Goal: Contribute content: Contribute content

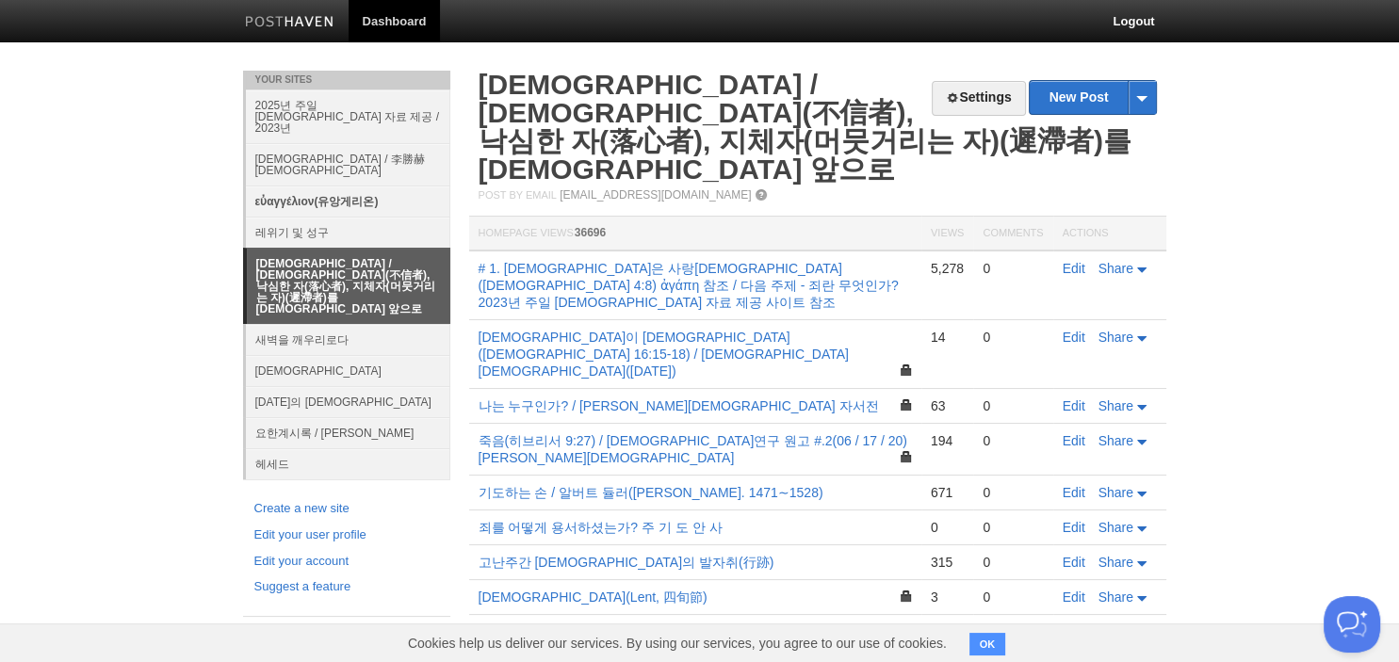
click at [324, 186] on link "εὐαγγέλιον(유앙게리온)" at bounding box center [348, 201] width 204 height 31
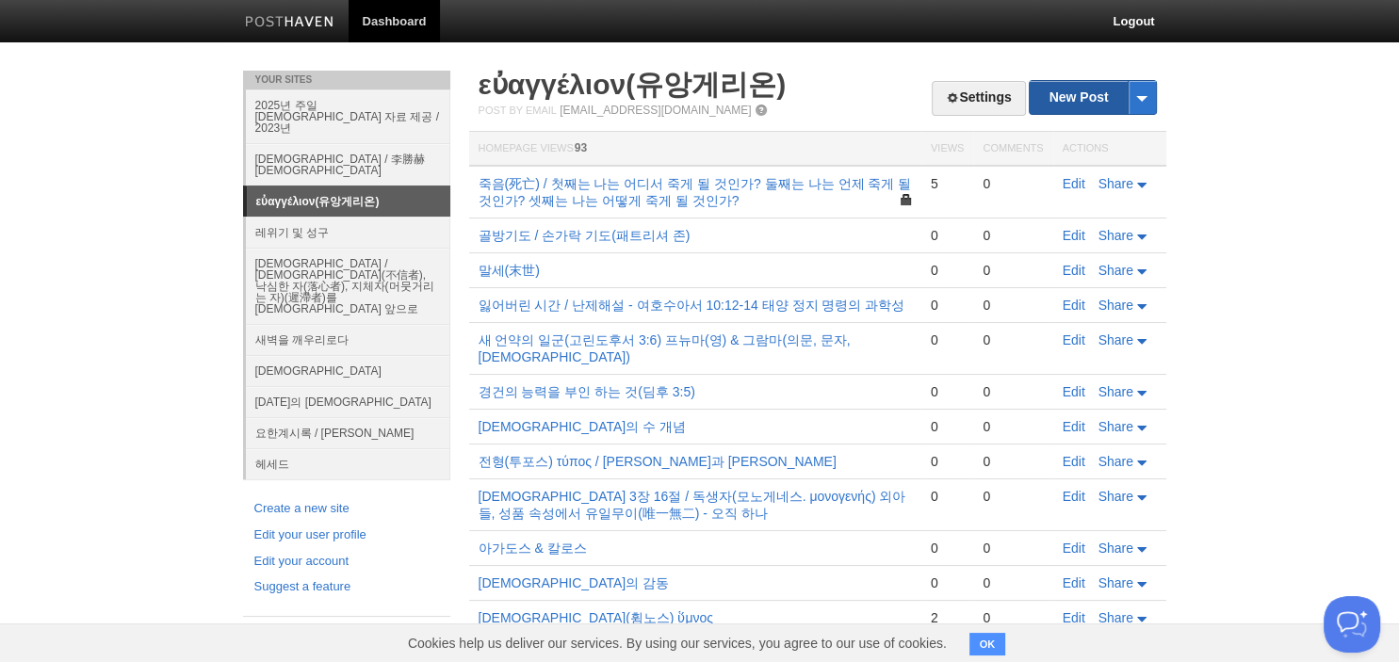
click at [1063, 104] on link "New Post" at bounding box center [1091, 97] width 125 height 33
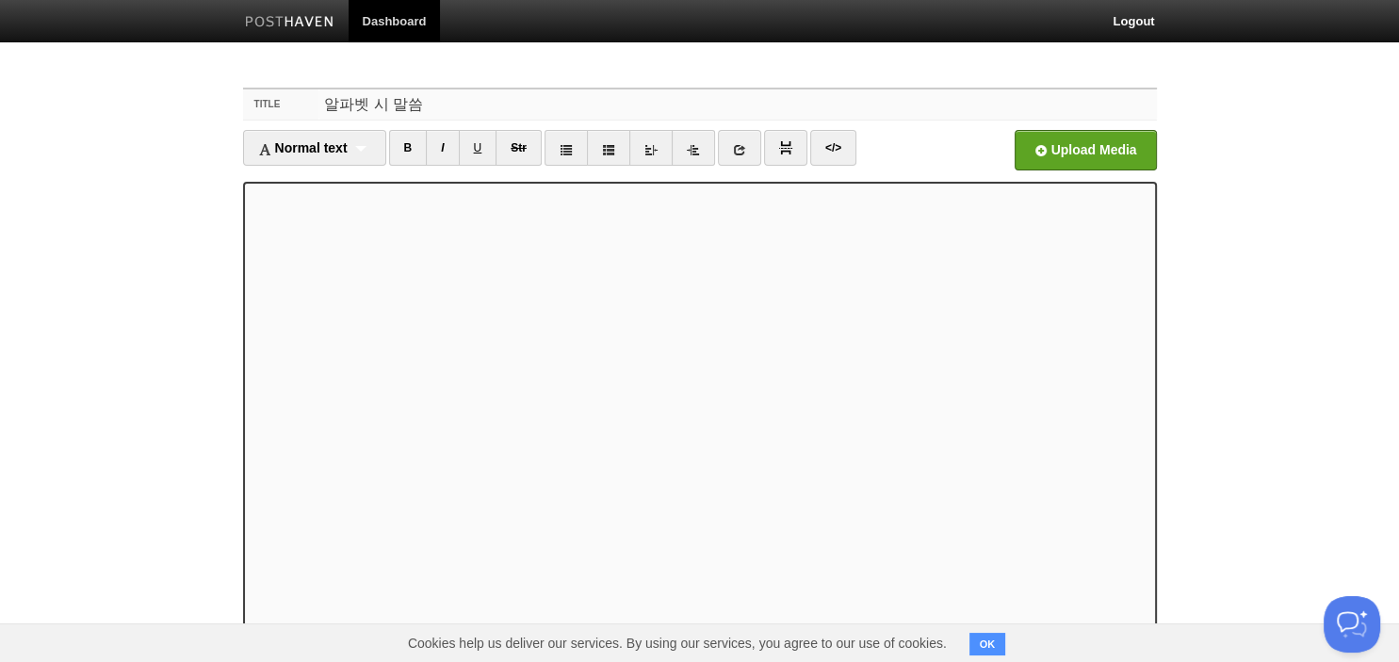
click at [596, 98] on input "알파벳 시 말씀" at bounding box center [736, 104] width 837 height 30
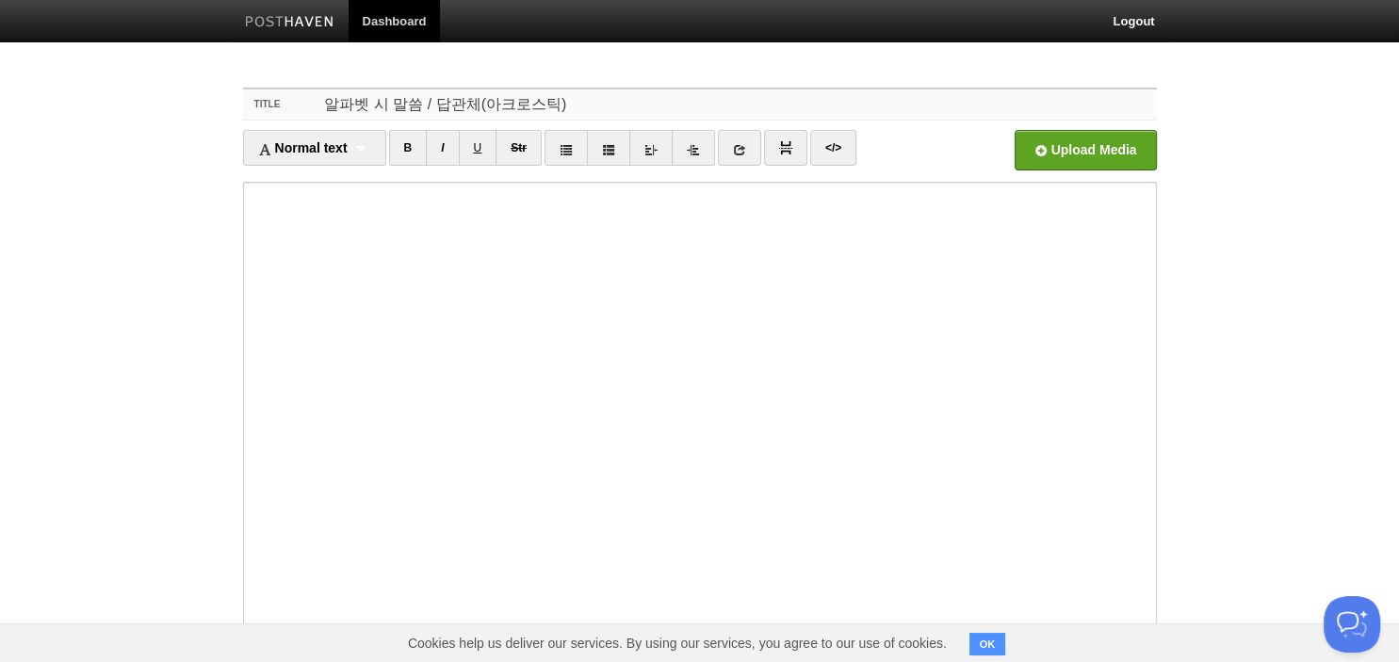
click at [620, 104] on input "알파벳 시 말씀 / 답관체(아크로스틱)" at bounding box center [736, 104] width 837 height 30
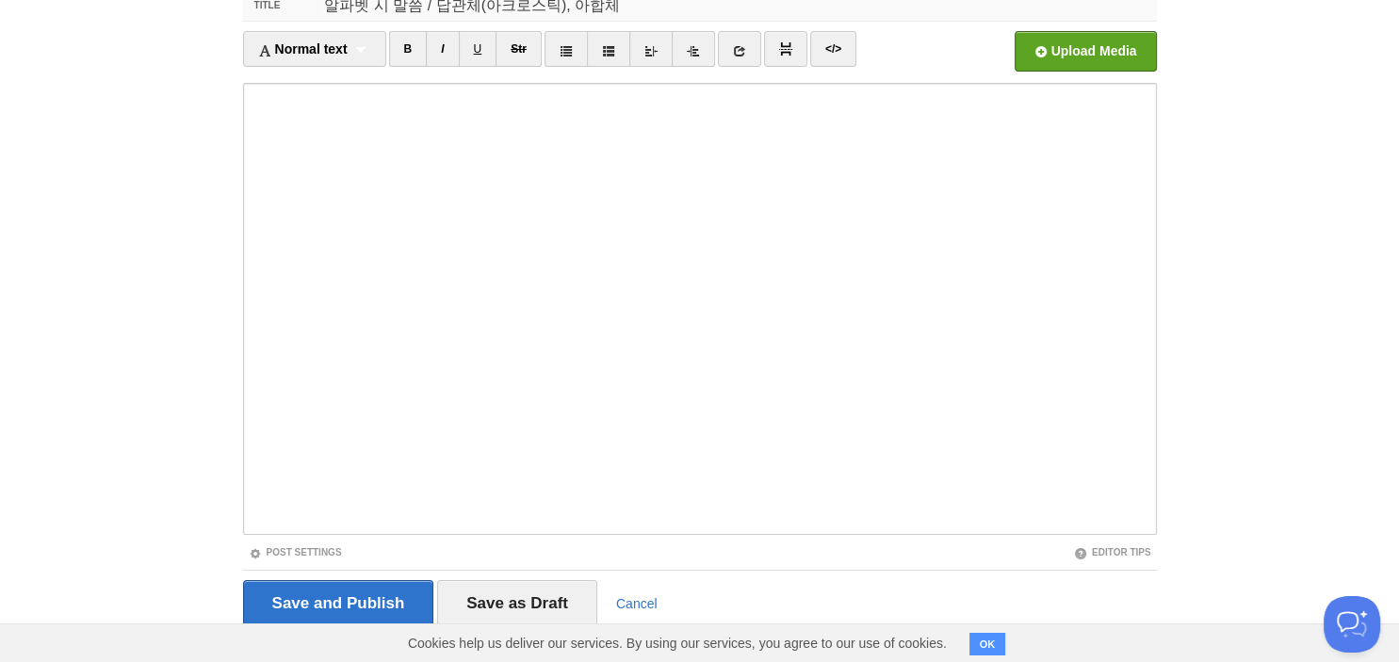
scroll to position [129, 0]
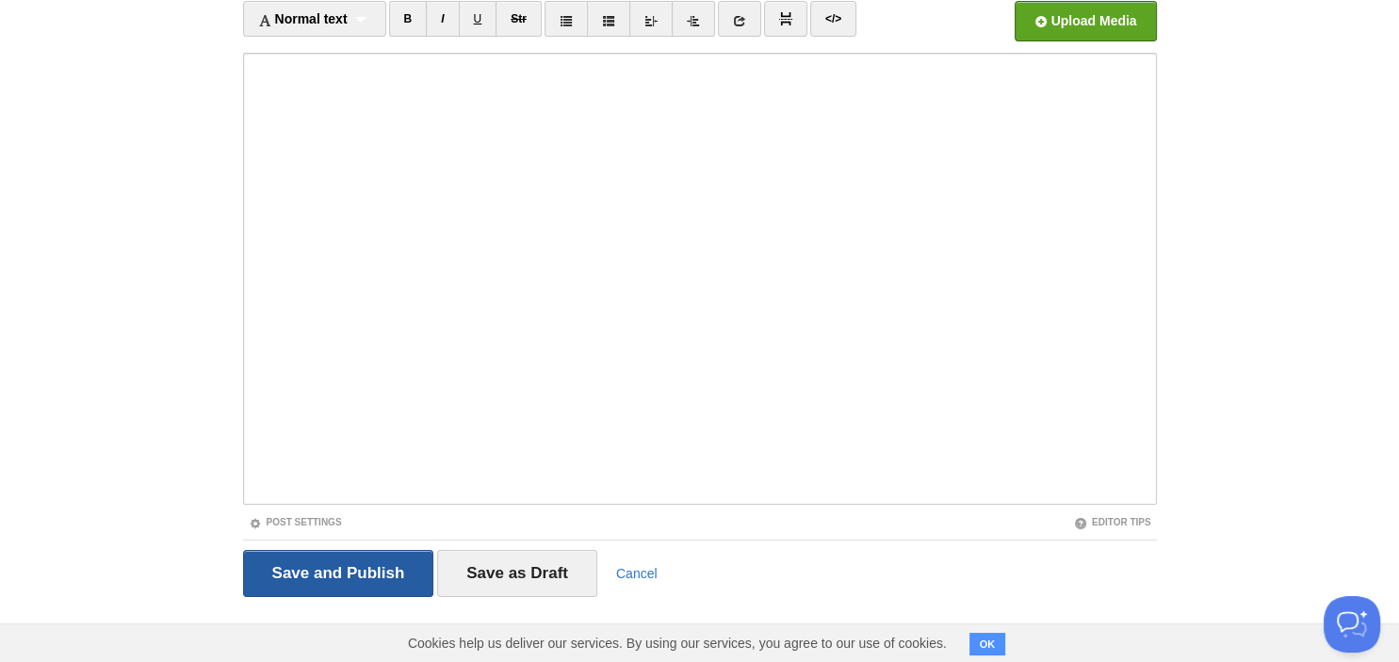
type input "알파벳 시 말씀 / 답관체(아크로스틱), 아합체"
click at [318, 570] on input "Save and Publish" at bounding box center [338, 573] width 191 height 47
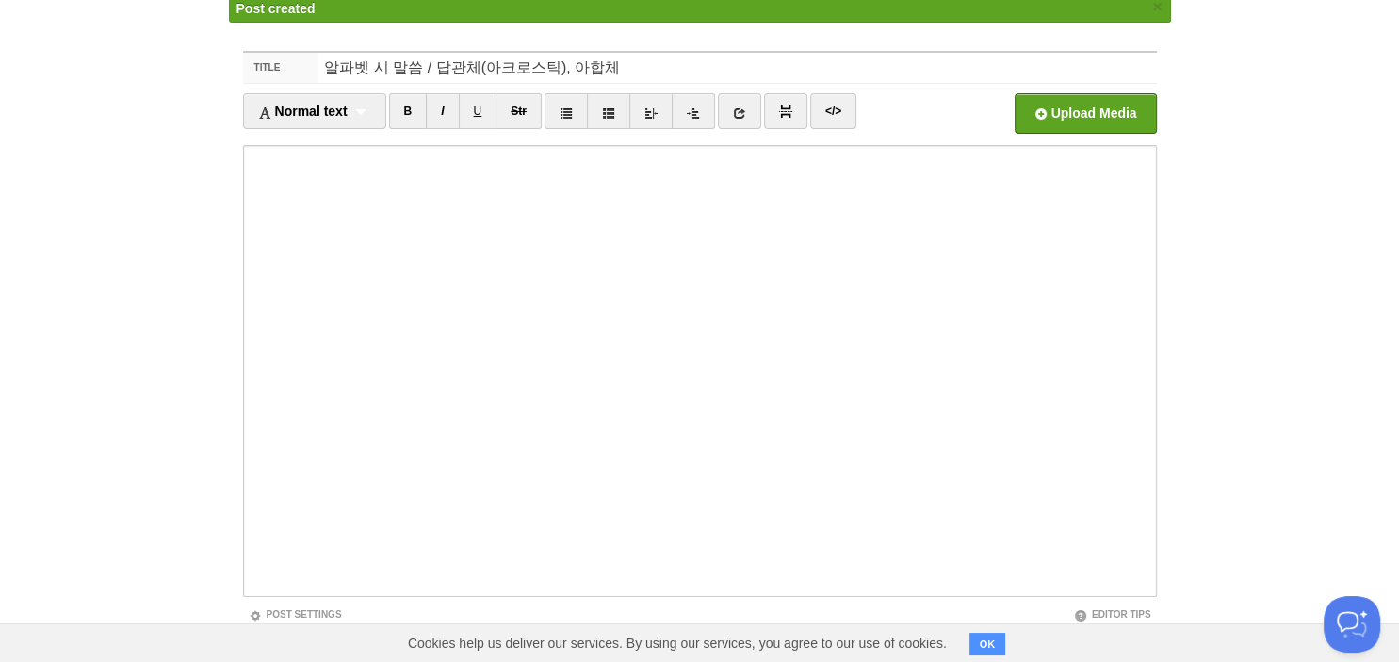
scroll to position [71, 0]
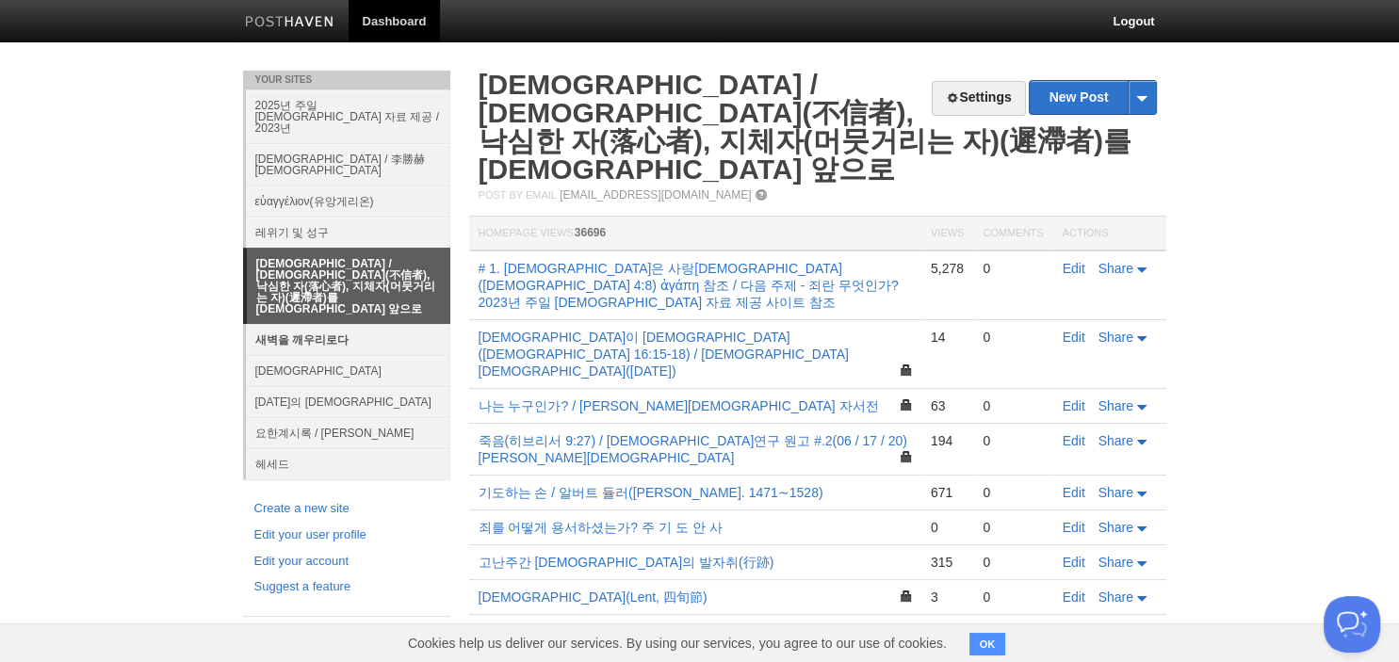
click at [333, 324] on link "새벽을 깨우리로다" at bounding box center [348, 339] width 204 height 31
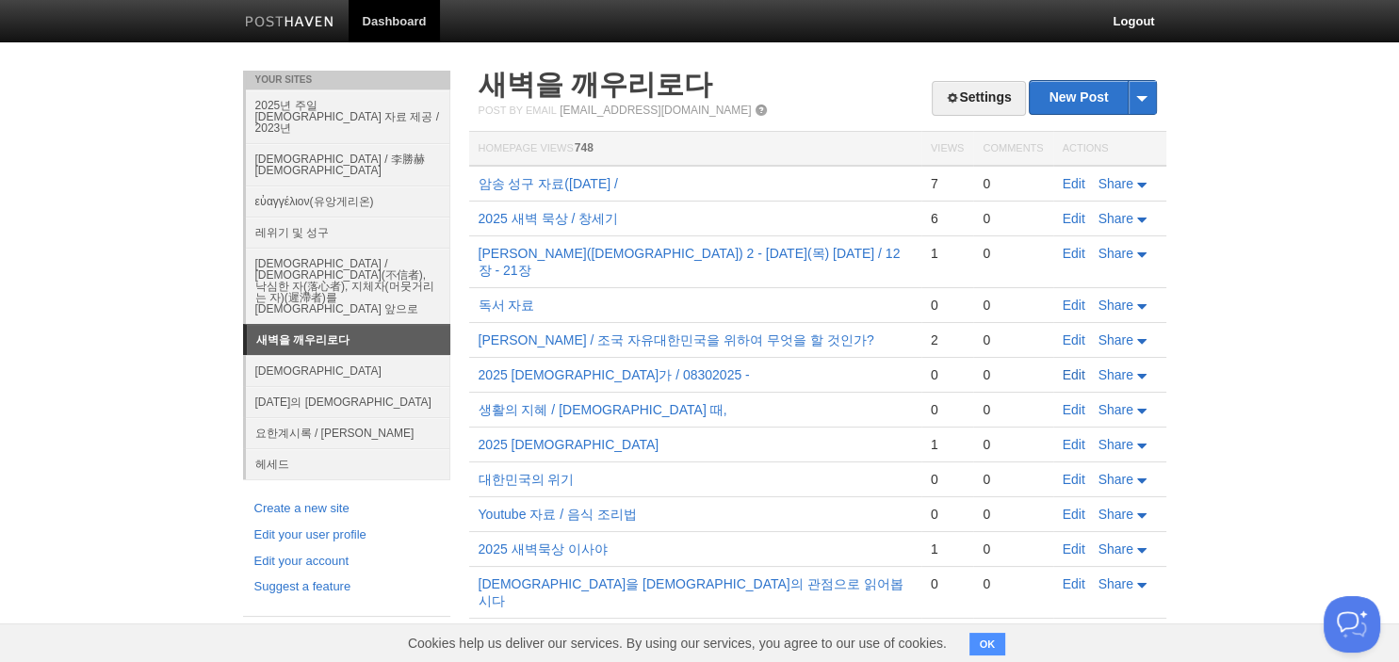
click at [1076, 367] on link "Edit" at bounding box center [1073, 374] width 23 height 15
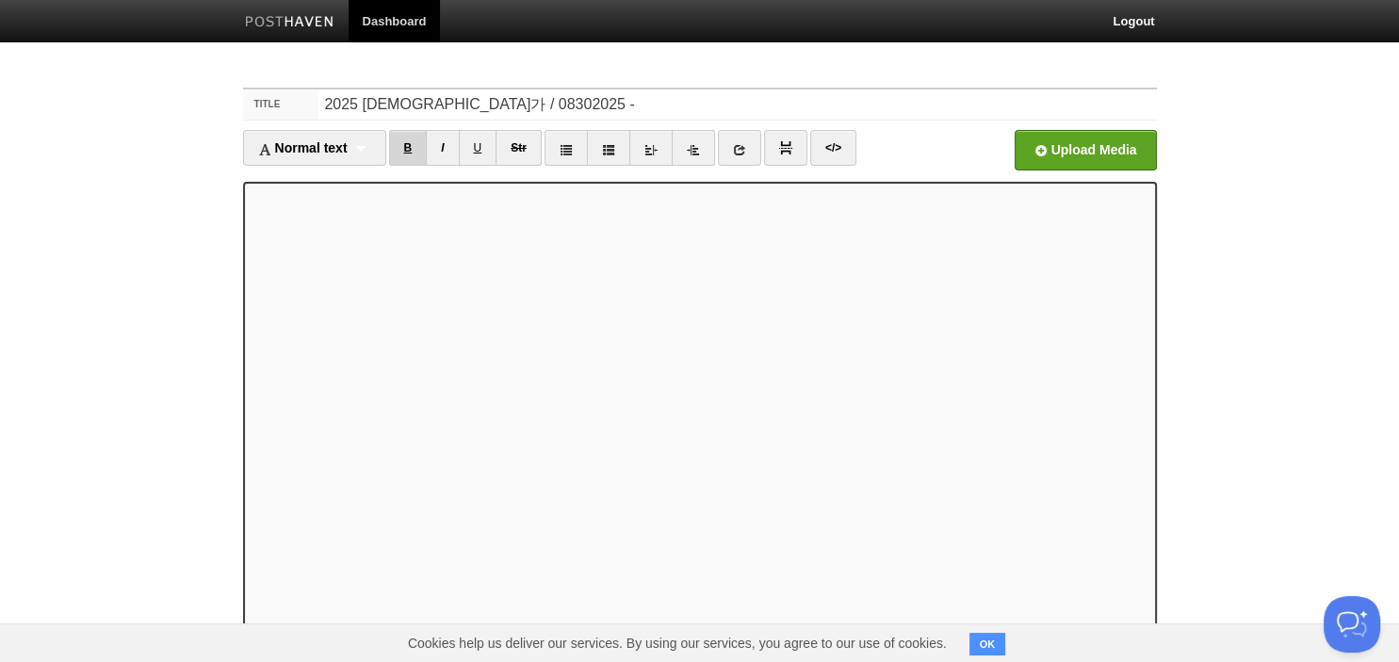
click at [416, 148] on link "B" at bounding box center [408, 148] width 39 height 36
click at [365, 149] on div "Normal text Normal text Heading 1 Heading 2 Heading 3" at bounding box center [314, 148] width 143 height 36
click at [337, 217] on link "Heading 1" at bounding box center [314, 209] width 141 height 28
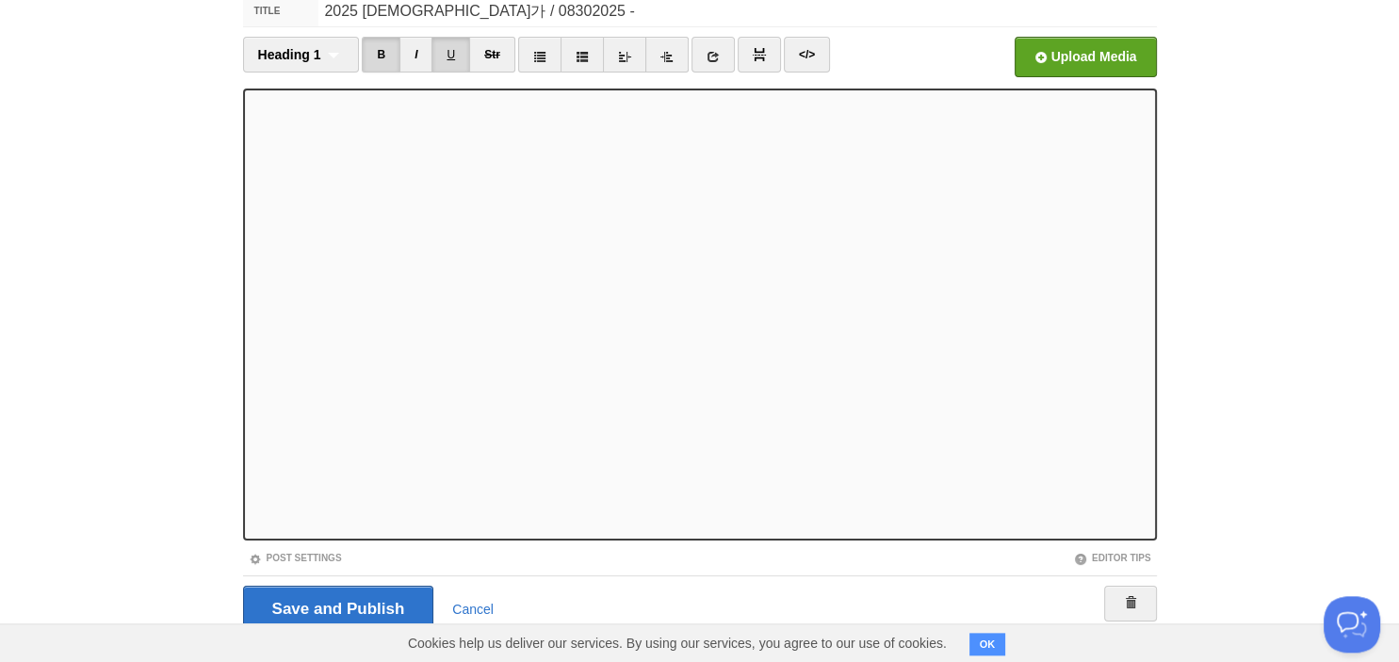
scroll to position [129, 0]
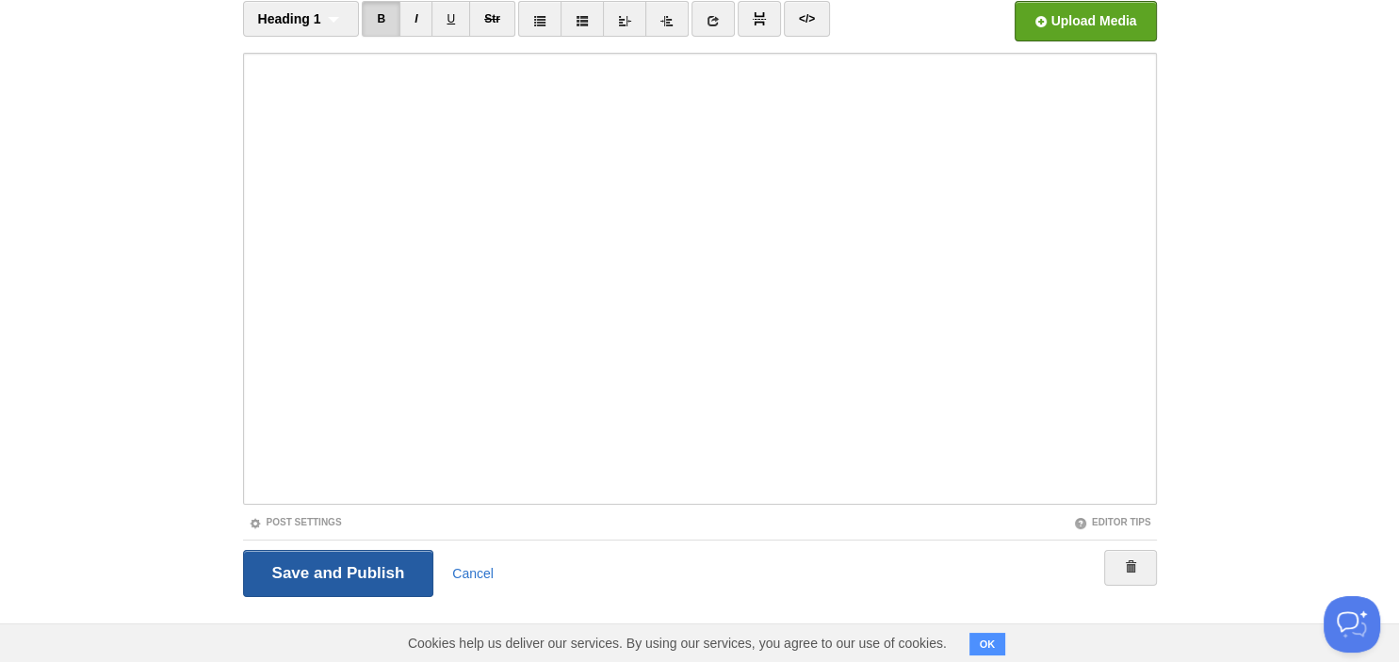
click at [341, 567] on input "Save and Publish" at bounding box center [338, 573] width 191 height 47
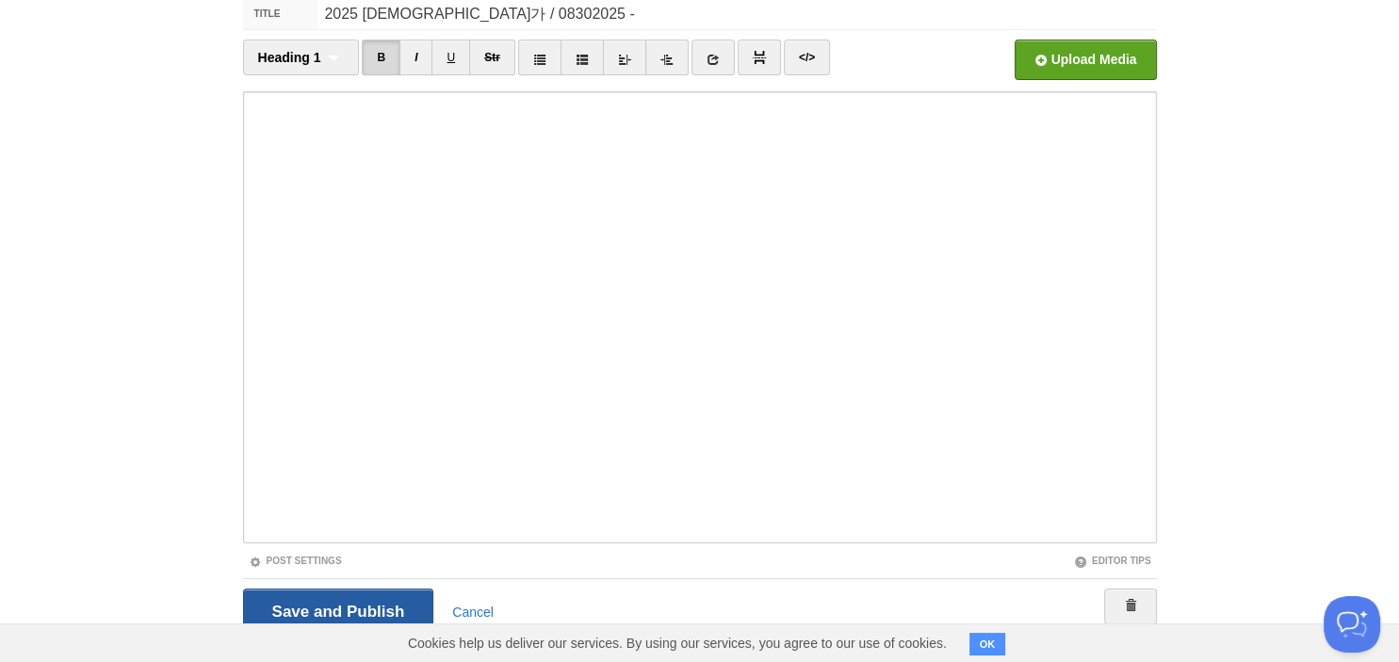
scroll to position [71, 0]
